Goal: Transaction & Acquisition: Purchase product/service

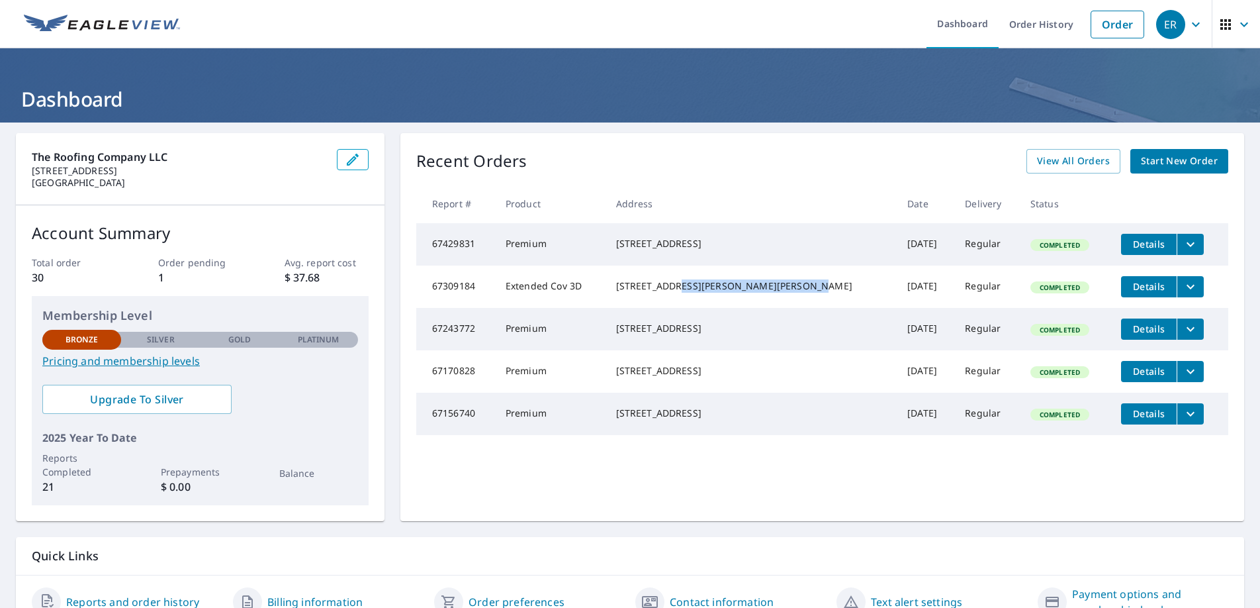
drag, startPoint x: 692, startPoint y: 290, endPoint x: 734, endPoint y: 312, distance: 48.0
click at [734, 308] on td "[STREET_ADDRESS][PERSON_NAME][PERSON_NAME]" at bounding box center [752, 286] width 292 height 42
click at [693, 250] on div "[STREET_ADDRESS]" at bounding box center [751, 243] width 271 height 13
click at [1202, 158] on span "Start New Order" at bounding box center [1179, 161] width 77 height 17
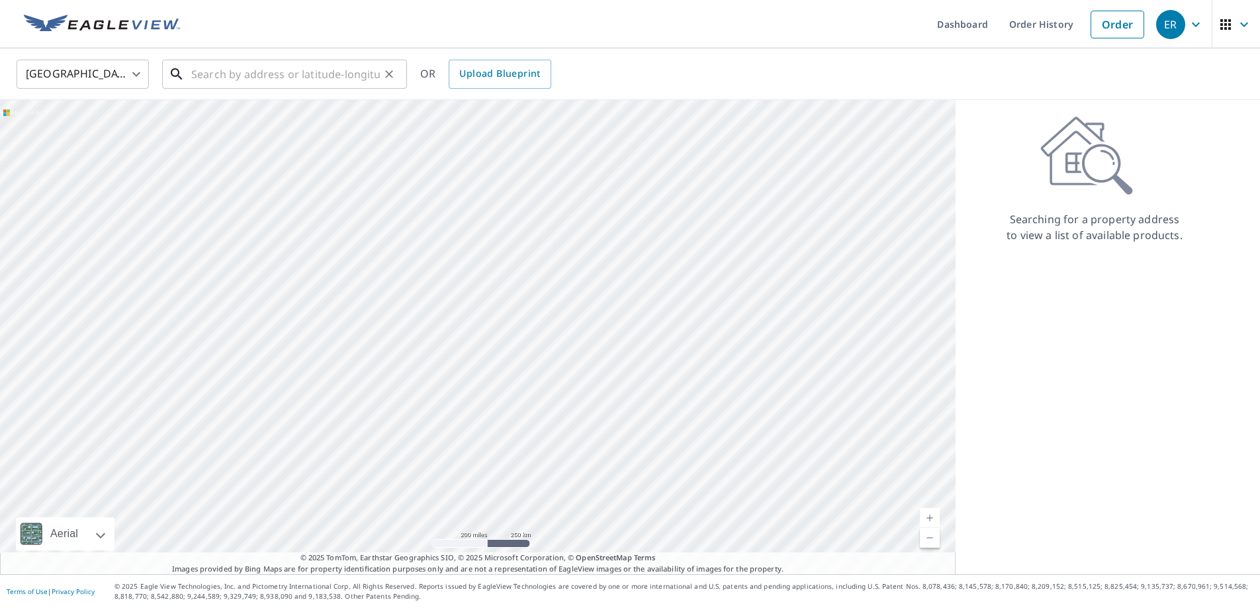
click at [334, 75] on input "text" at bounding box center [285, 74] width 189 height 37
click at [316, 71] on input "text" at bounding box center [285, 74] width 189 height 37
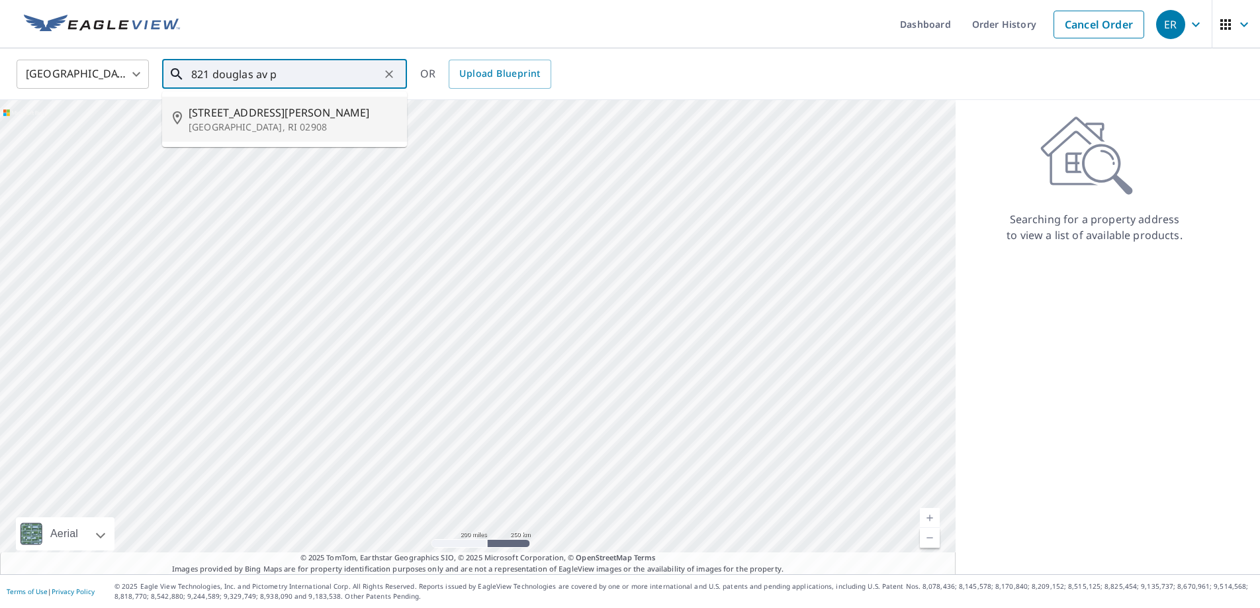
click at [279, 126] on p "[GEOGRAPHIC_DATA], RI 02908" at bounding box center [293, 126] width 208 height 13
type input "[STREET_ADDRESS][PERSON_NAME]"
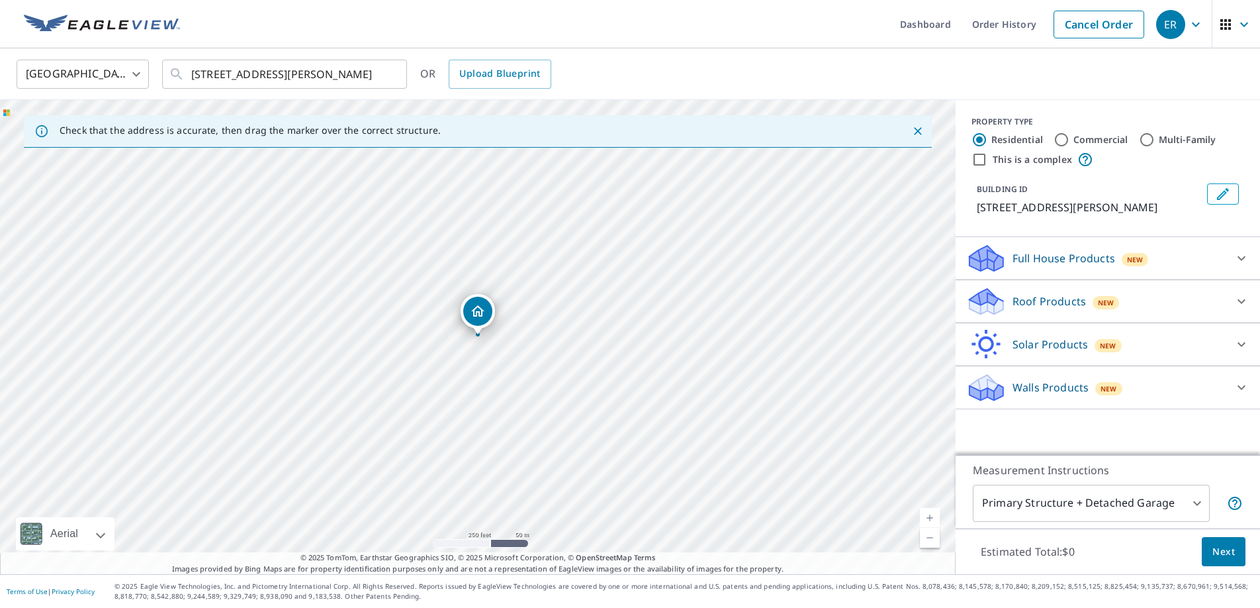
click at [1102, 252] on p "Full House Products" at bounding box center [1064, 258] width 103 height 16
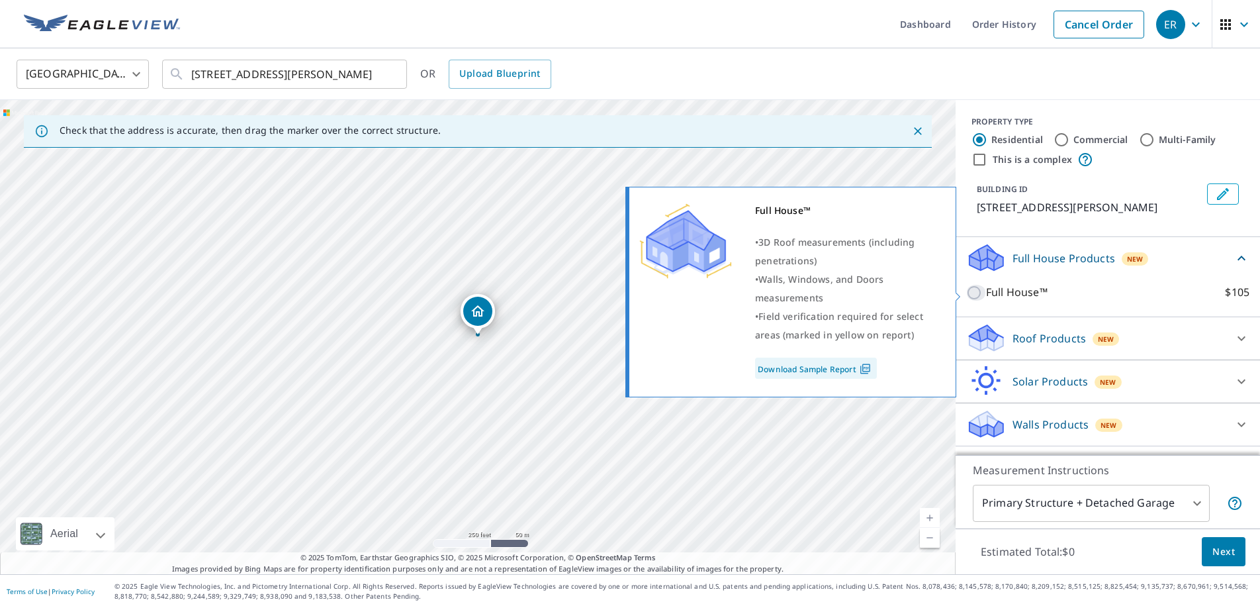
click at [980, 291] on input "Full House™ $105" at bounding box center [976, 293] width 20 height 16
checkbox input "true"
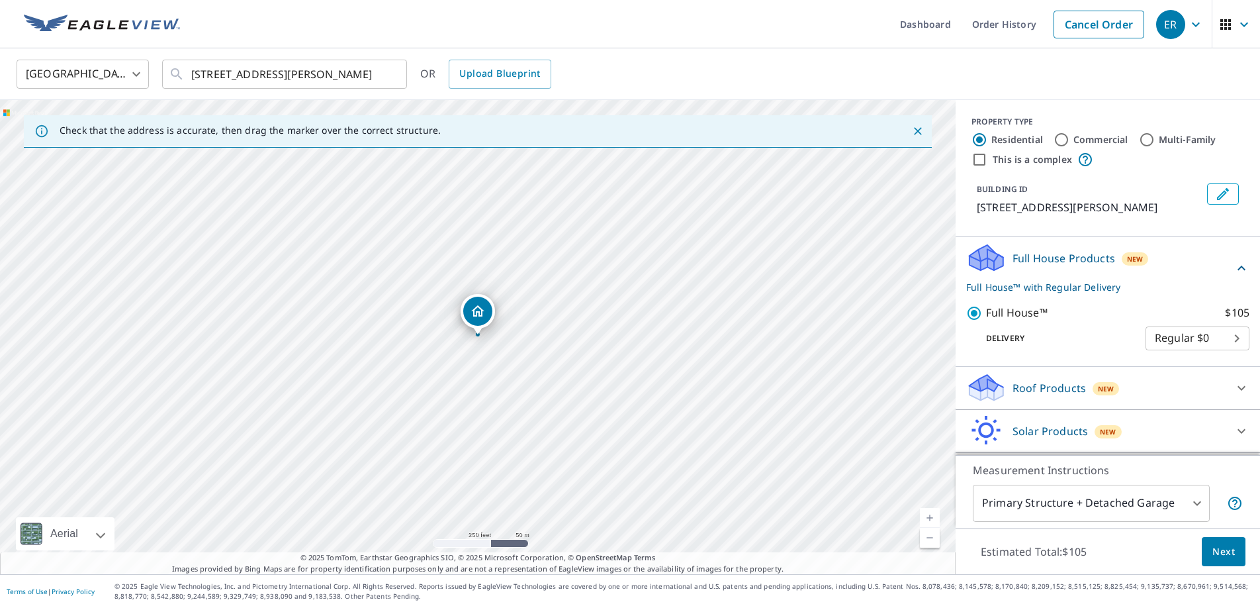
click at [1049, 396] on div "Roof Products New" at bounding box center [1095, 387] width 259 height 31
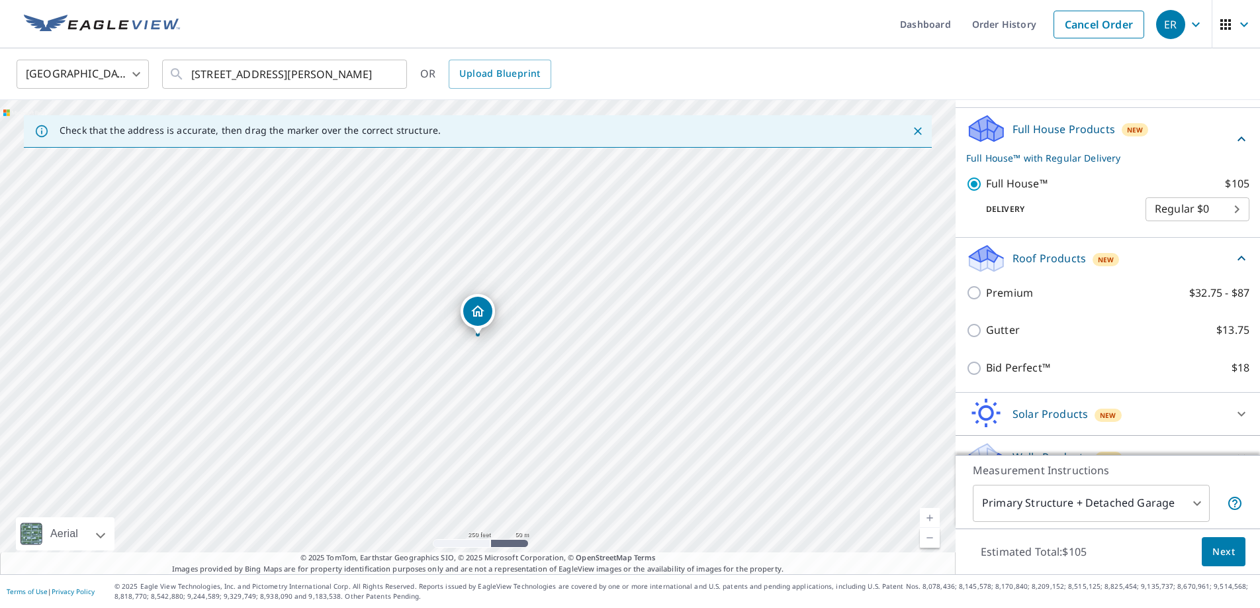
scroll to position [132, 0]
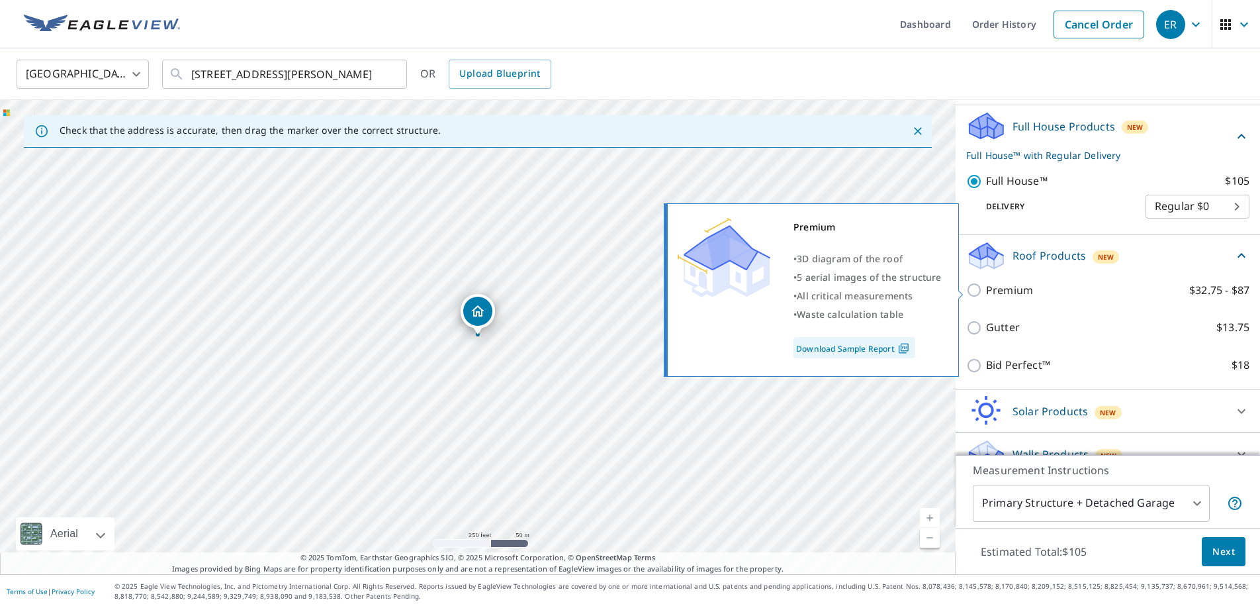
click at [1001, 289] on p "Premium" at bounding box center [1009, 290] width 47 height 17
click at [986, 289] on input "Premium $32.75 - $87" at bounding box center [976, 290] width 20 height 16
checkbox input "true"
checkbox input "false"
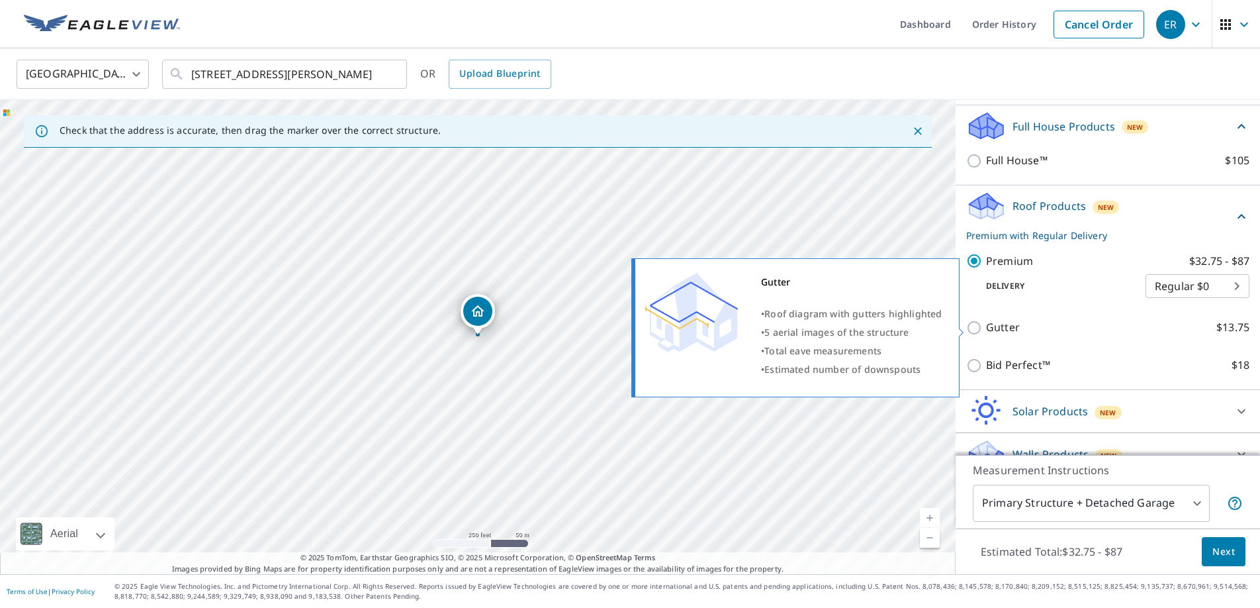
click at [974, 328] on input "Gutter $13.75" at bounding box center [976, 328] width 20 height 16
checkbox input "true"
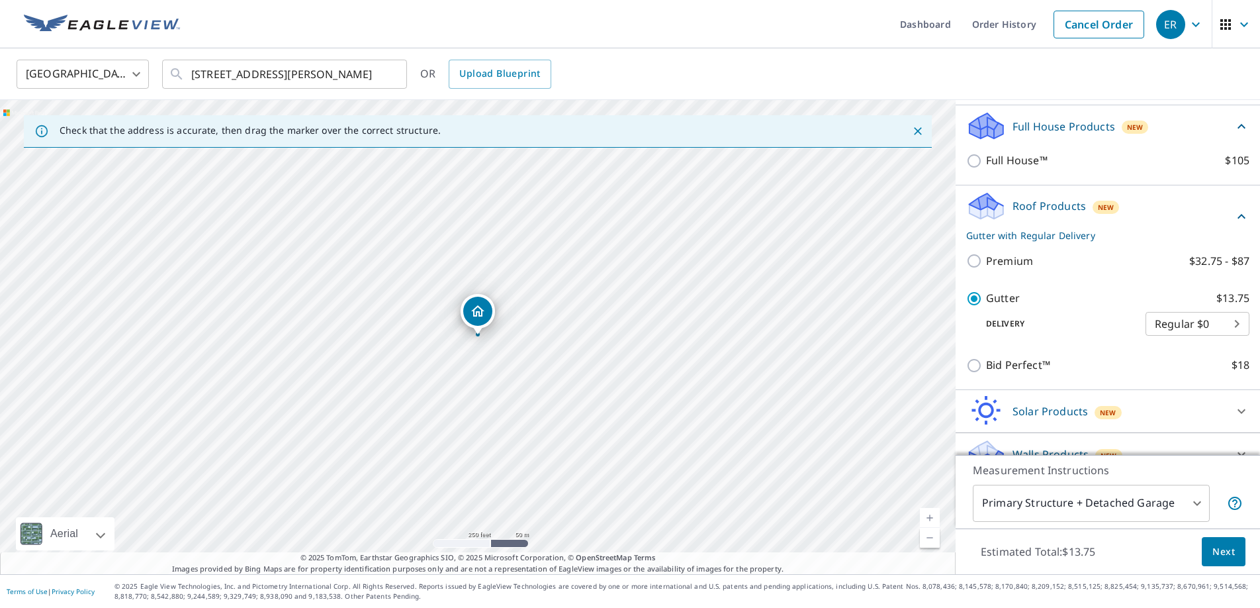
click at [976, 249] on div "Premium $32.75 - $87" at bounding box center [1107, 261] width 283 height 38
click at [978, 255] on input "Premium $32.75 - $87" at bounding box center [976, 261] width 20 height 16
checkbox input "true"
checkbox input "false"
click at [1215, 543] on span "Next" at bounding box center [1224, 551] width 23 height 17
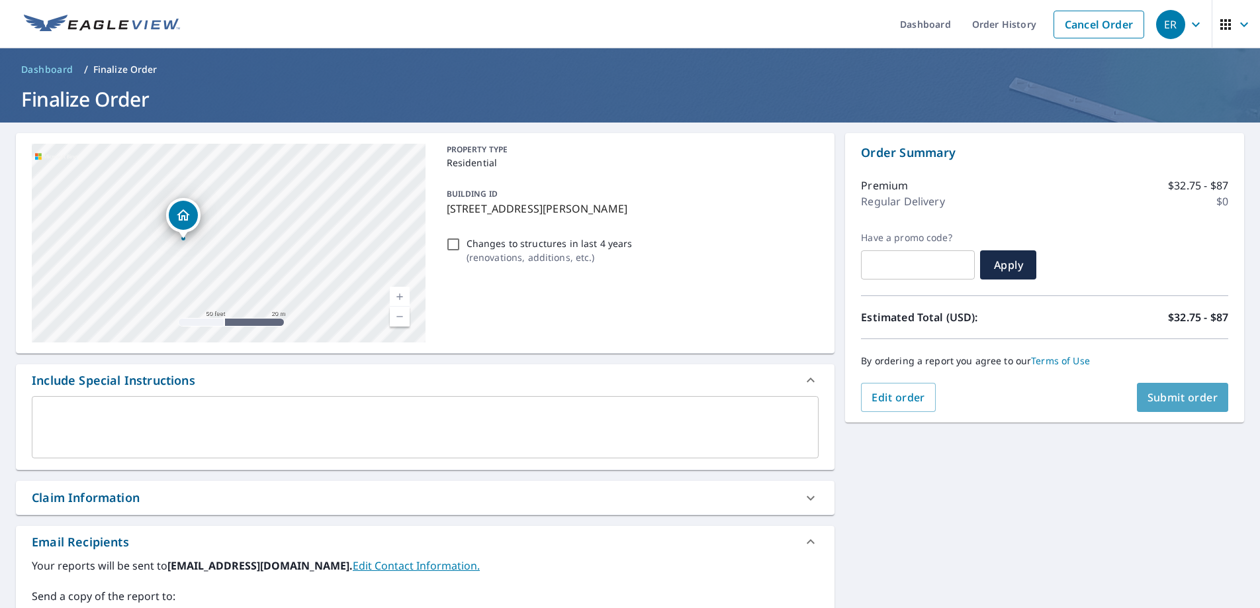
click at [1176, 399] on span "Submit order" at bounding box center [1183, 397] width 71 height 15
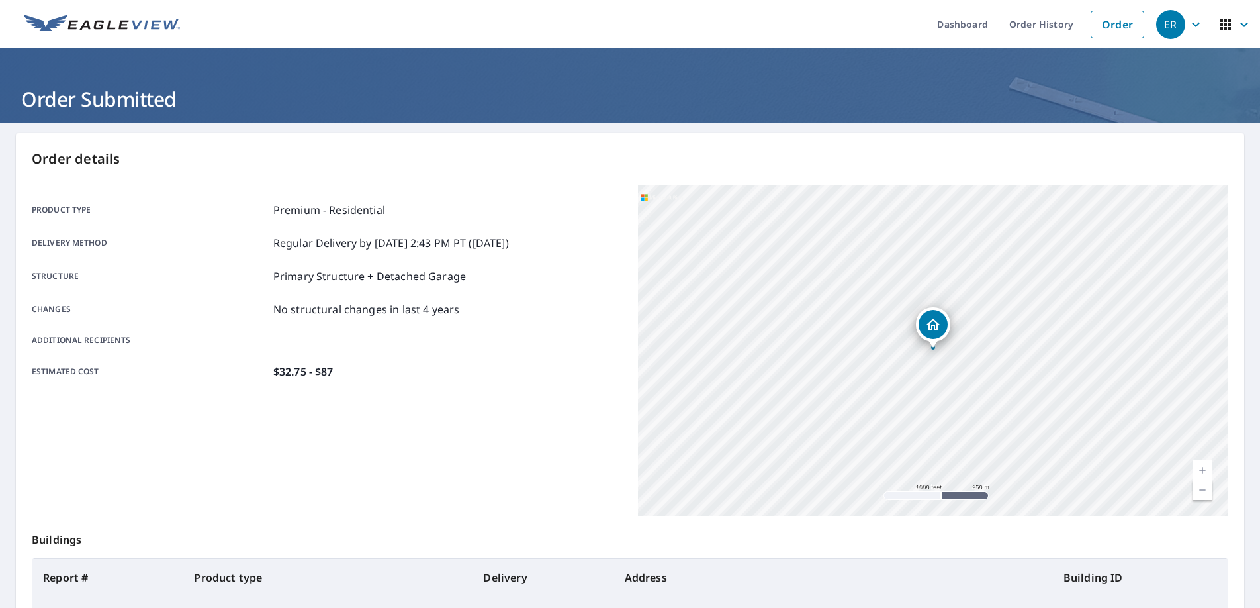
click at [1192, 22] on icon "button" at bounding box center [1196, 24] width 8 height 5
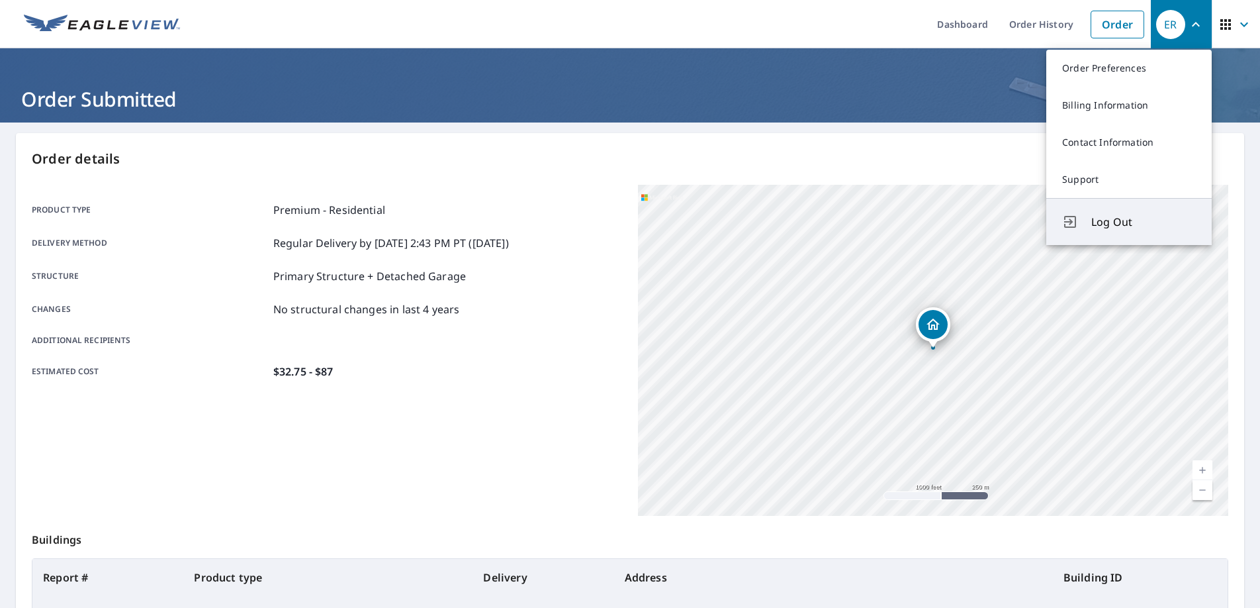
click at [1117, 214] on span "Log Out" at bounding box center [1144, 222] width 105 height 16
